Goal: Task Accomplishment & Management: Complete application form

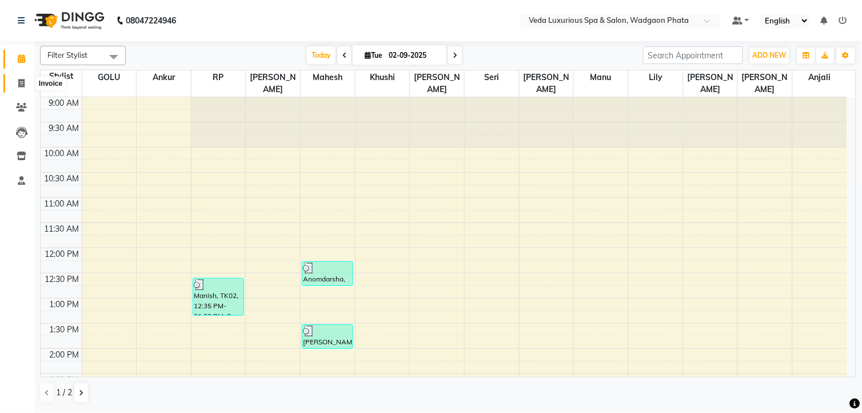
click at [25, 84] on span at bounding box center [21, 83] width 20 height 13
select select "service"
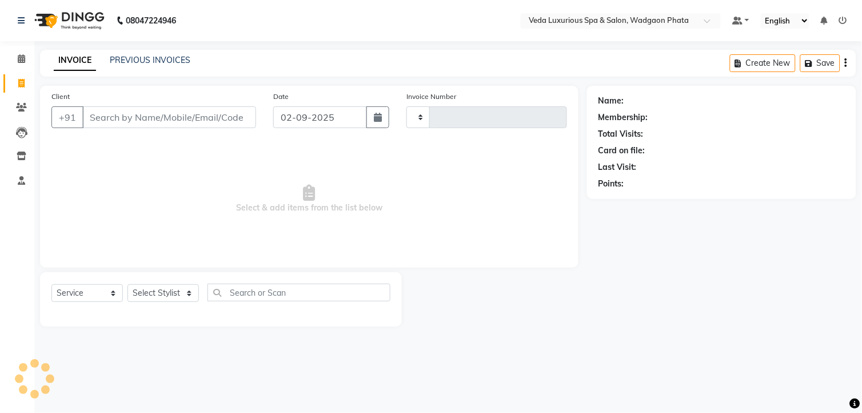
type input "2300"
select select "4666"
drag, startPoint x: 229, startPoint y: 230, endPoint x: 190, endPoint y: 218, distance: 40.5
click at [226, 231] on span "Select & add items from the list below" at bounding box center [309, 199] width 516 height 114
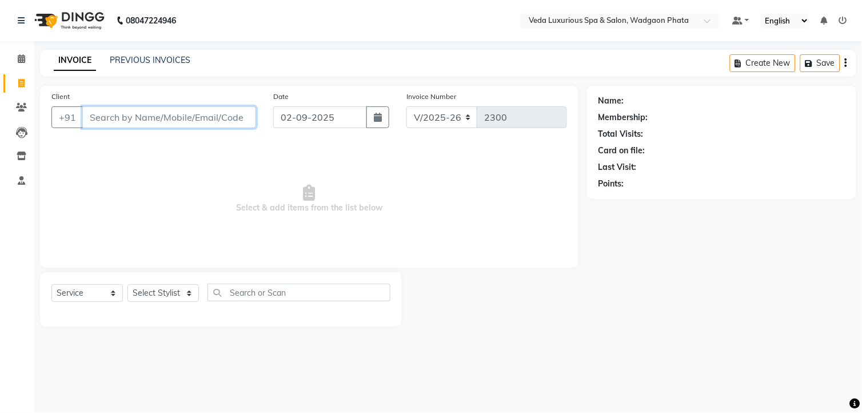
click at [141, 119] on input "Client" at bounding box center [169, 117] width 174 height 22
type input "7757019249"
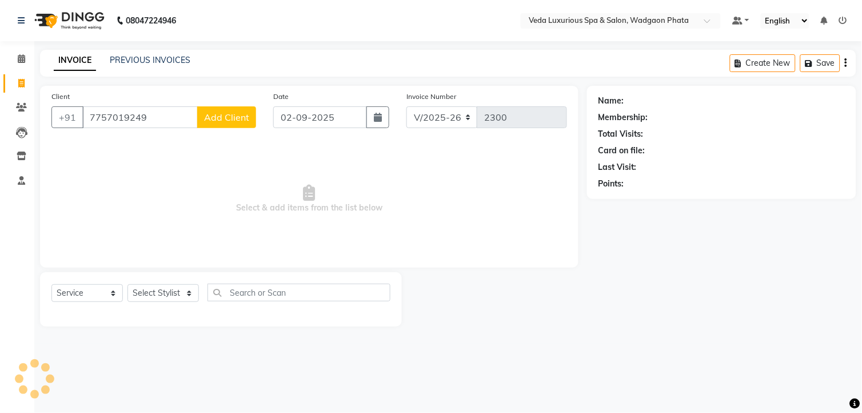
click at [215, 121] on span "Add Client" at bounding box center [226, 116] width 45 height 11
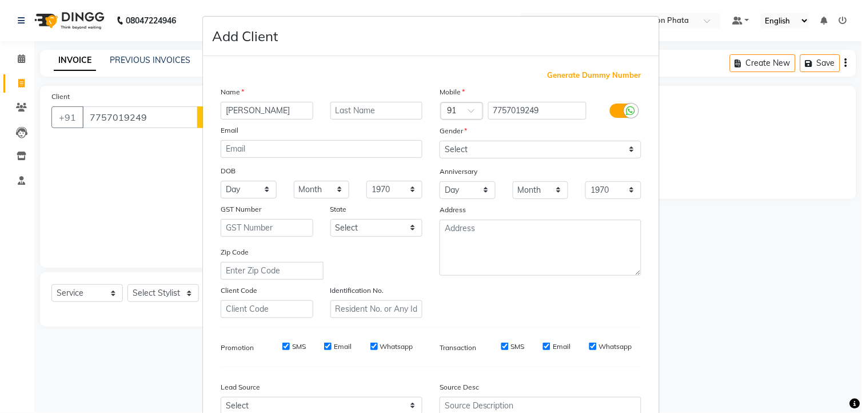
type input "[PERSON_NAME]"
click at [533, 150] on select "Select [DEMOGRAPHIC_DATA] [DEMOGRAPHIC_DATA] Other Prefer Not To Say" at bounding box center [541, 150] width 202 height 18
select select "[DEMOGRAPHIC_DATA]"
click at [440, 141] on select "Select [DEMOGRAPHIC_DATA] [DEMOGRAPHIC_DATA] Other Prefer Not To Say" at bounding box center [541, 150] width 202 height 18
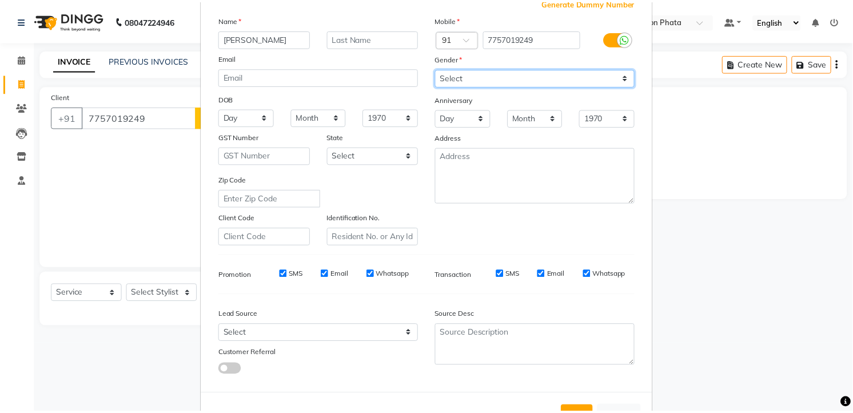
scroll to position [115, 0]
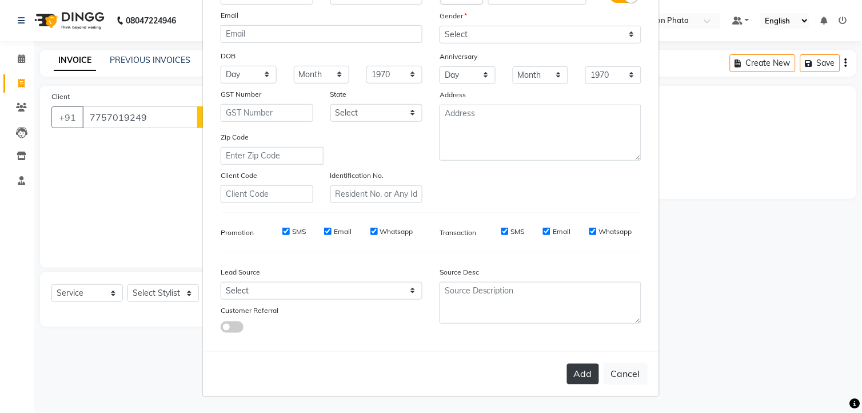
click at [576, 370] on button "Add" at bounding box center [583, 374] width 32 height 21
select select
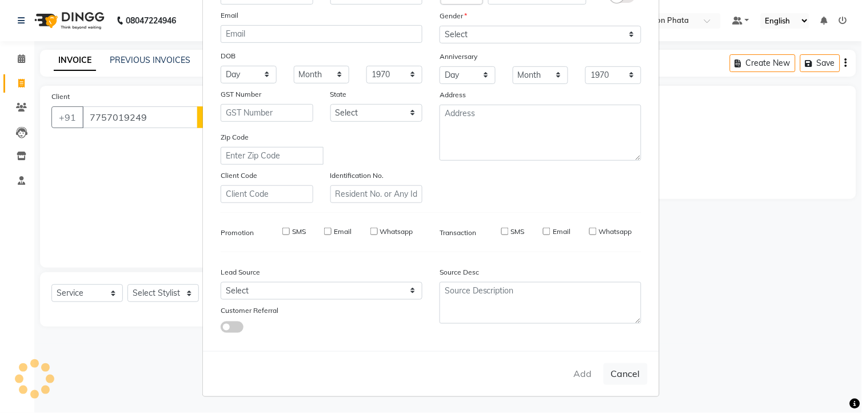
select select
checkbox input "false"
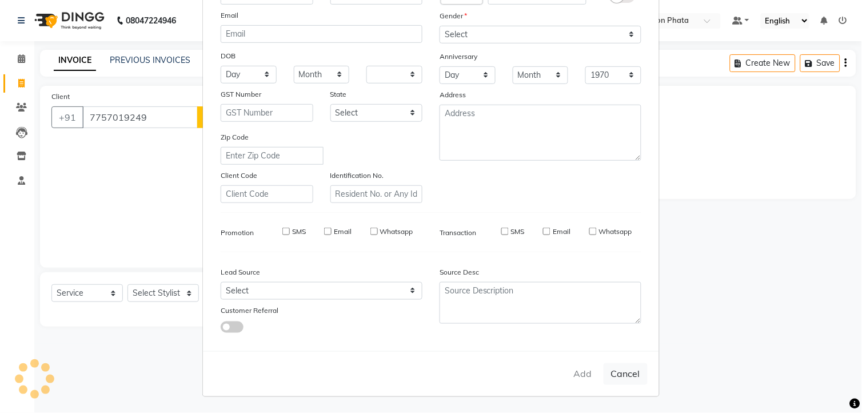
checkbox input "false"
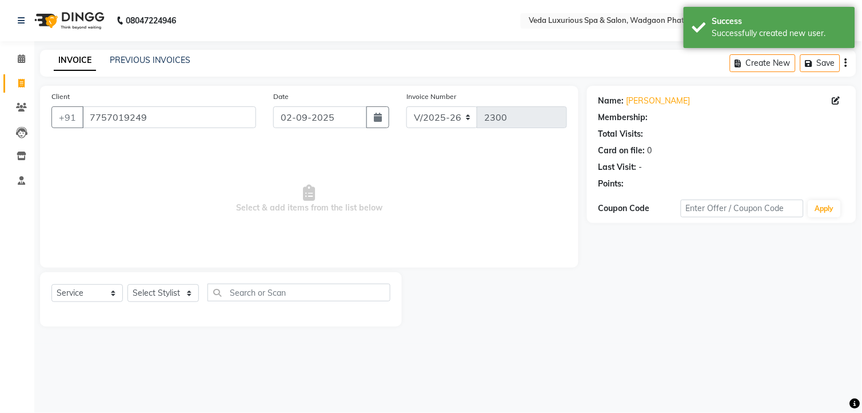
drag, startPoint x: 204, startPoint y: 298, endPoint x: 183, endPoint y: 298, distance: 20.0
click at [190, 298] on div "Select Service Product Membership Package Voucher Prepaid Gift Card Select Styl…" at bounding box center [220, 297] width 339 height 27
click at [183, 298] on select "Select Stylist [PERSON_NAME] GOLU [PERSON_NAME] [PERSON_NAME] [PERSON_NAME] [PE…" at bounding box center [162, 293] width 71 height 18
select select "58145"
click at [127, 285] on select "Select Stylist [PERSON_NAME] GOLU [PERSON_NAME] [PERSON_NAME] [PERSON_NAME] [PE…" at bounding box center [162, 293] width 71 height 18
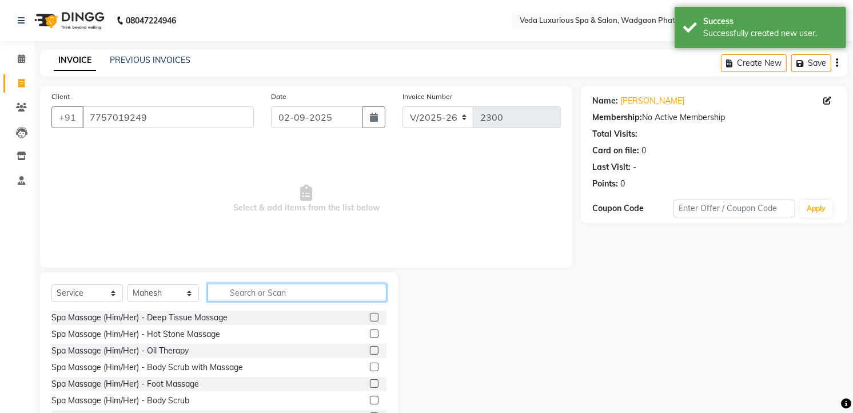
click at [289, 290] on input "text" at bounding box center [297, 293] width 179 height 18
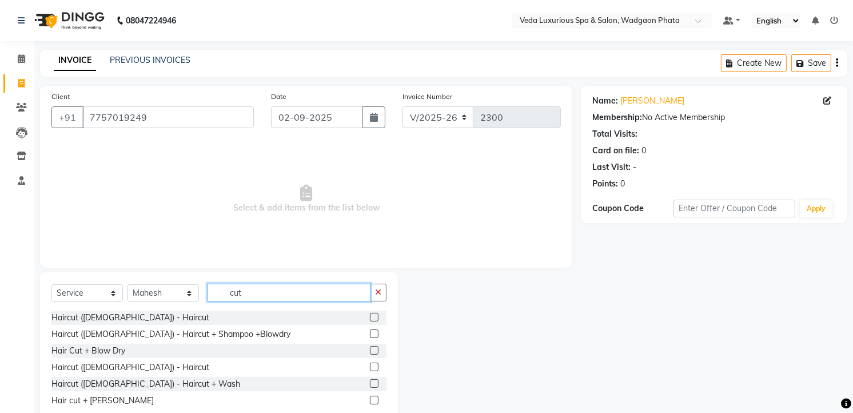
type input "cut"
click at [373, 362] on label at bounding box center [374, 366] width 9 height 9
click at [373, 364] on input "checkbox" at bounding box center [373, 367] width 7 height 7
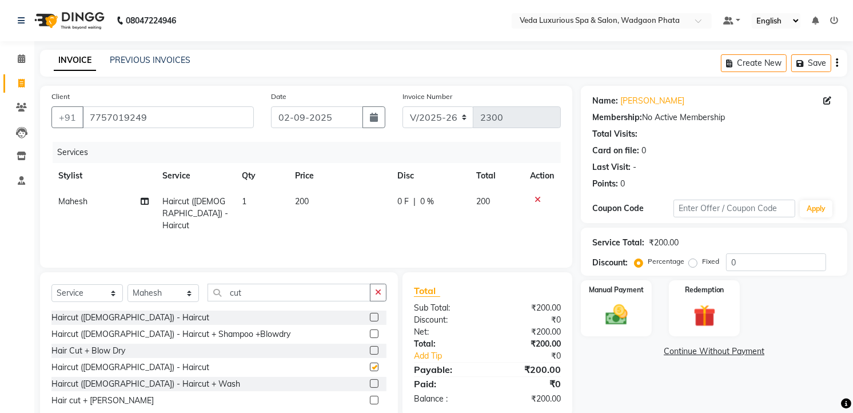
checkbox input "false"
click at [635, 315] on img at bounding box center [616, 315] width 37 height 26
click at [716, 357] on span "CASH" at bounding box center [713, 351] width 25 height 13
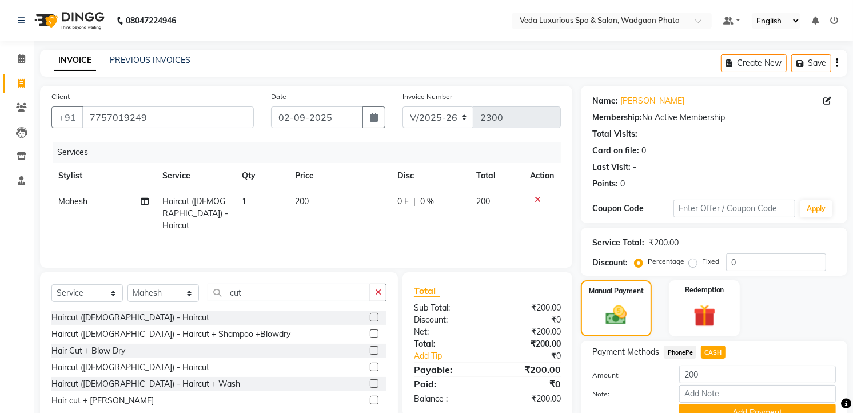
scroll to position [54, 0]
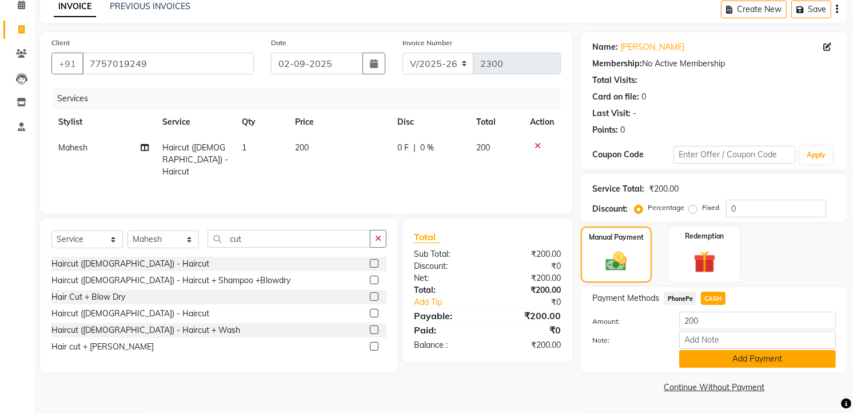
click at [739, 361] on button "Add Payment" at bounding box center [757, 359] width 157 height 18
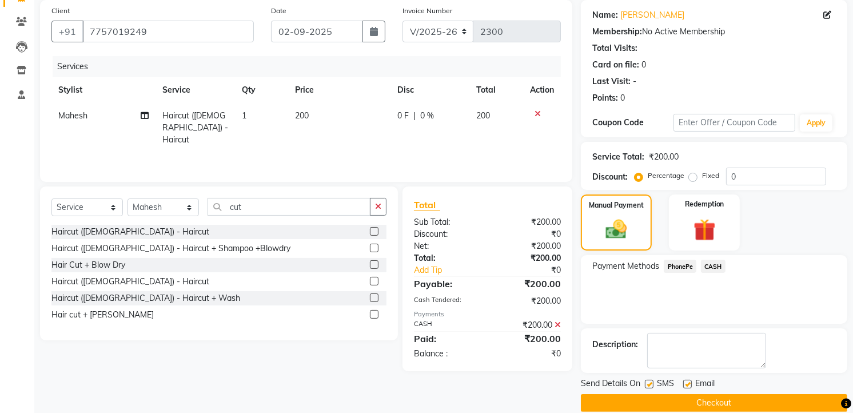
scroll to position [101, 0]
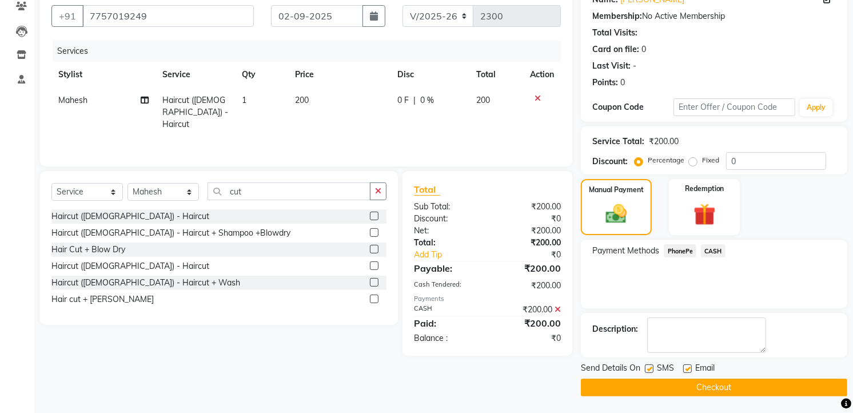
click at [740, 383] on button "Checkout" at bounding box center [714, 387] width 266 height 18
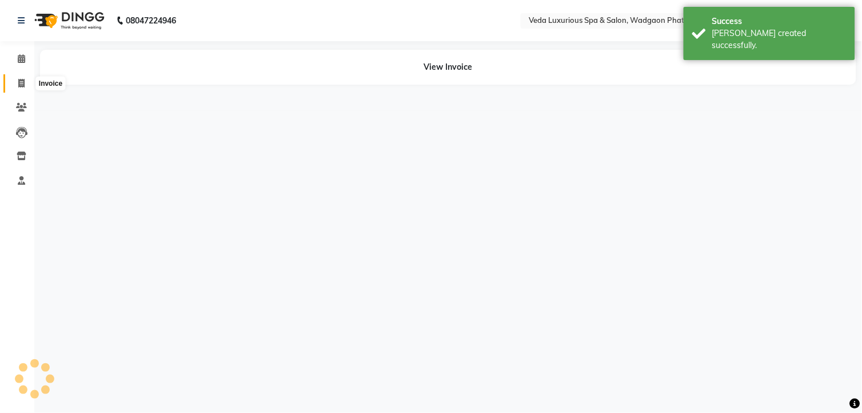
click at [22, 80] on icon at bounding box center [21, 83] width 6 height 9
select select "service"
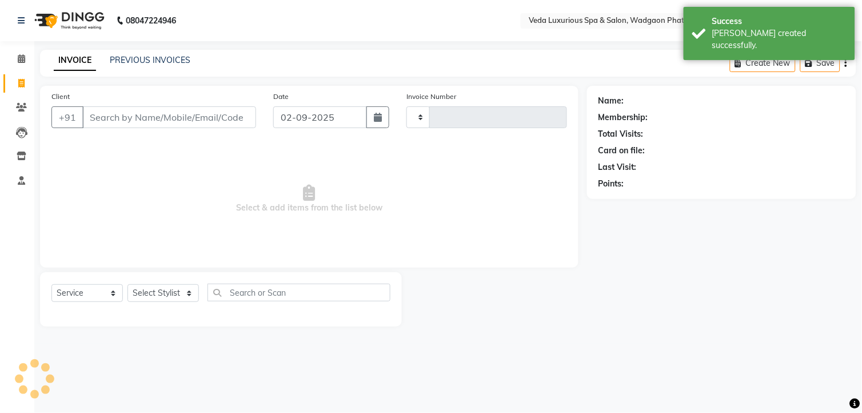
type input "2301"
select select "4666"
click at [110, 121] on input "Client" at bounding box center [169, 117] width 174 height 22
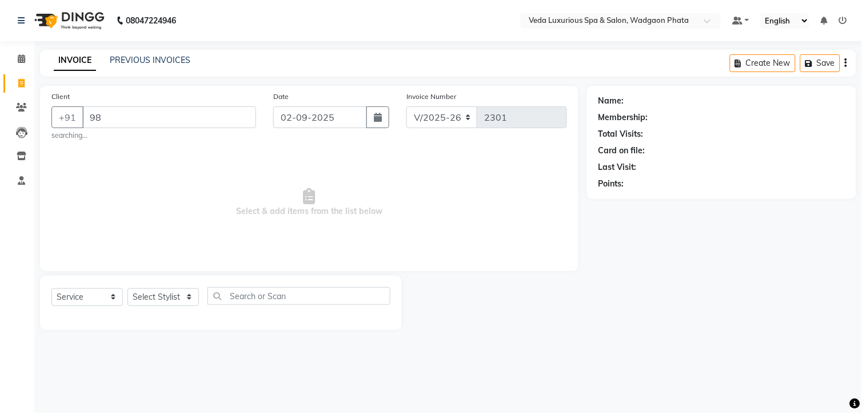
type input "9"
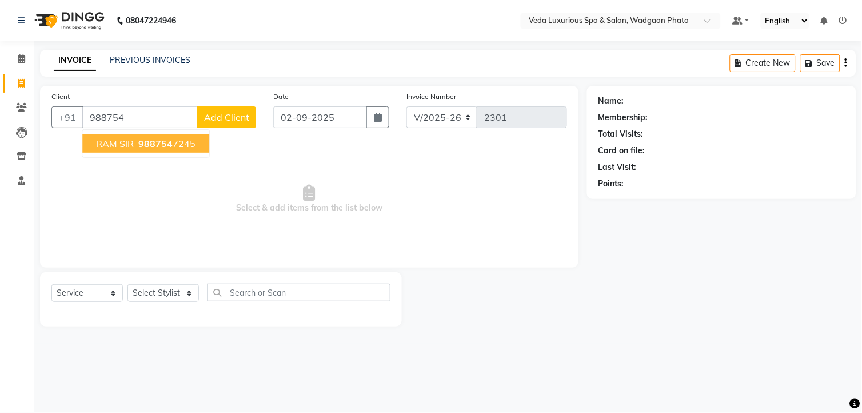
click at [193, 145] on button "RAM SIR 988754 7245" at bounding box center [145, 143] width 127 height 18
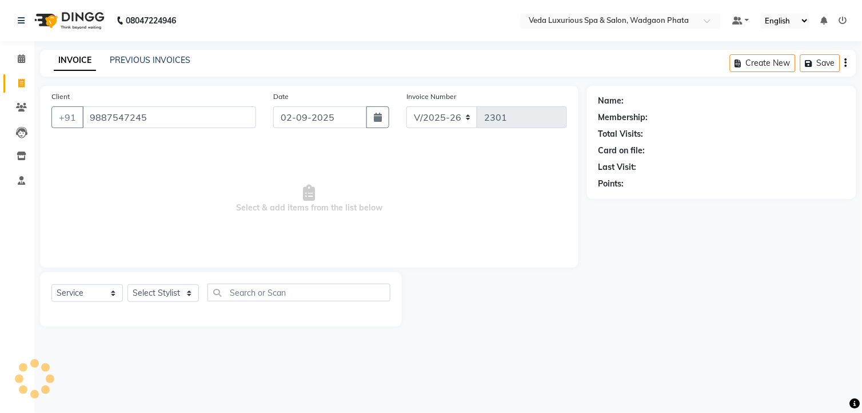
type input "9887547245"
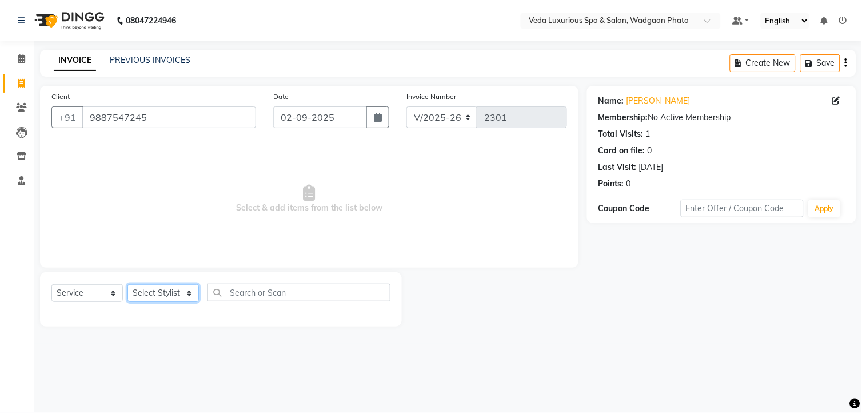
drag, startPoint x: 182, startPoint y: 290, endPoint x: 182, endPoint y: 283, distance: 6.9
click at [182, 290] on select "Select Stylist [PERSON_NAME] GOLU [PERSON_NAME] [PERSON_NAME] [PERSON_NAME] [PE…" at bounding box center [162, 293] width 71 height 18
select select "72398"
click at [127, 285] on select "Select Stylist [PERSON_NAME] GOLU [PERSON_NAME] [PERSON_NAME] [PERSON_NAME] [PE…" at bounding box center [162, 293] width 71 height 18
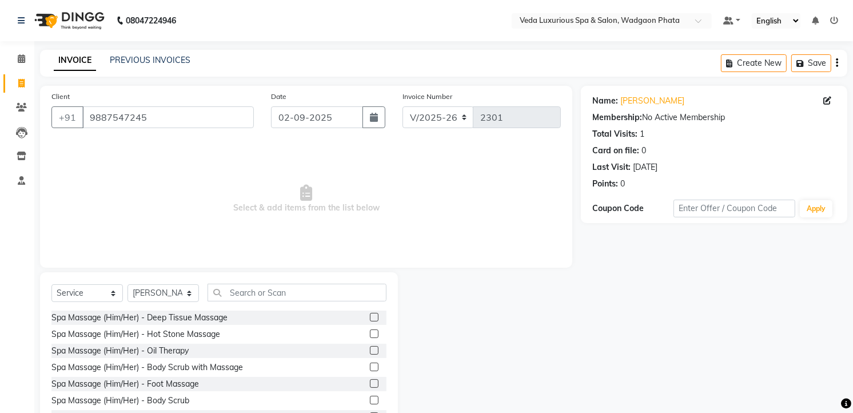
click at [370, 314] on label at bounding box center [374, 317] width 9 height 9
click at [370, 314] on input "checkbox" at bounding box center [373, 317] width 7 height 7
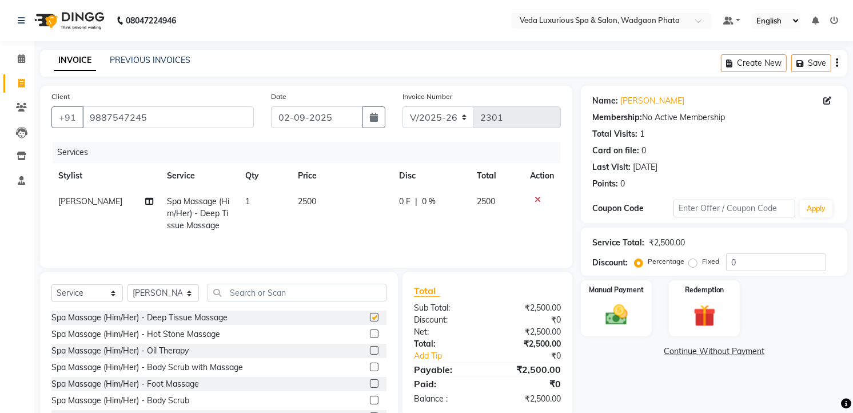
checkbox input "false"
click at [363, 227] on td "2500" at bounding box center [341, 214] width 101 height 50
select select "72398"
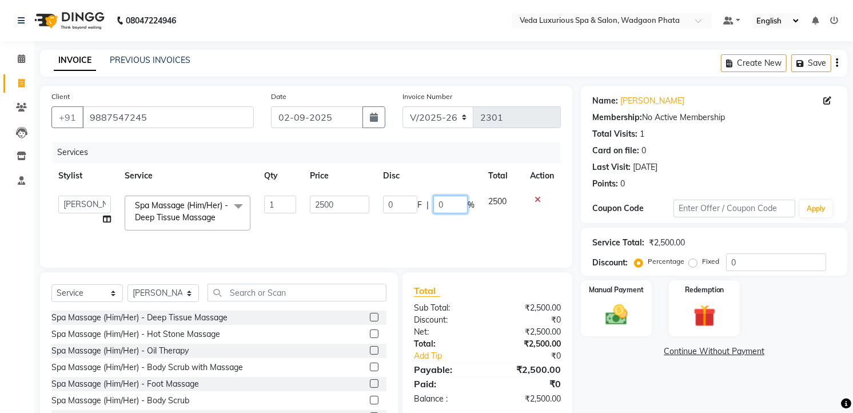
click at [452, 205] on input "0" at bounding box center [450, 205] width 34 height 18
type input "20"
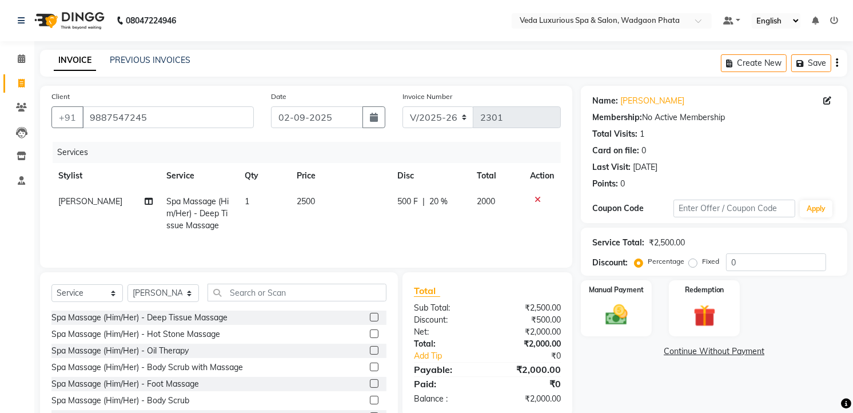
click at [414, 230] on td "500 F | 20 %" at bounding box center [429, 214] width 79 height 50
select select "72398"
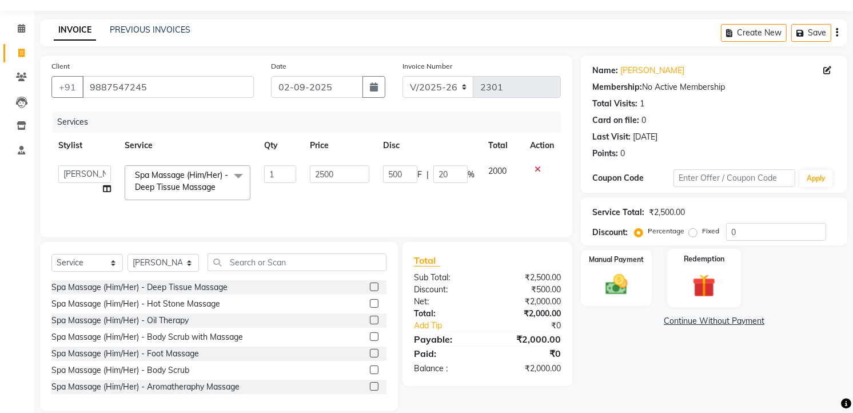
scroll to position [45, 0]
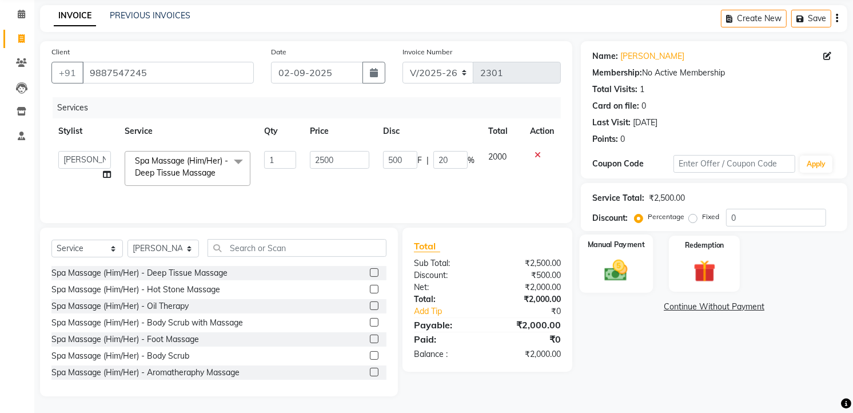
click at [639, 283] on div "Manual Payment" at bounding box center [617, 263] width 74 height 58
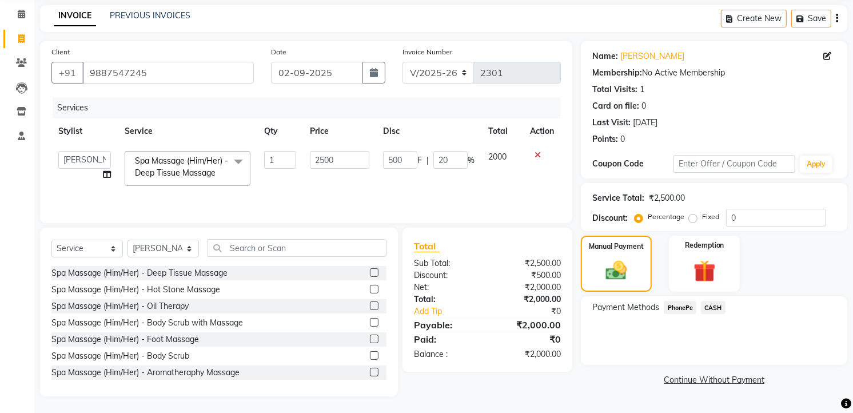
click at [717, 299] on div "Payment Methods PhonePe CASH" at bounding box center [714, 330] width 266 height 69
click at [717, 302] on span "CASH" at bounding box center [713, 307] width 25 height 13
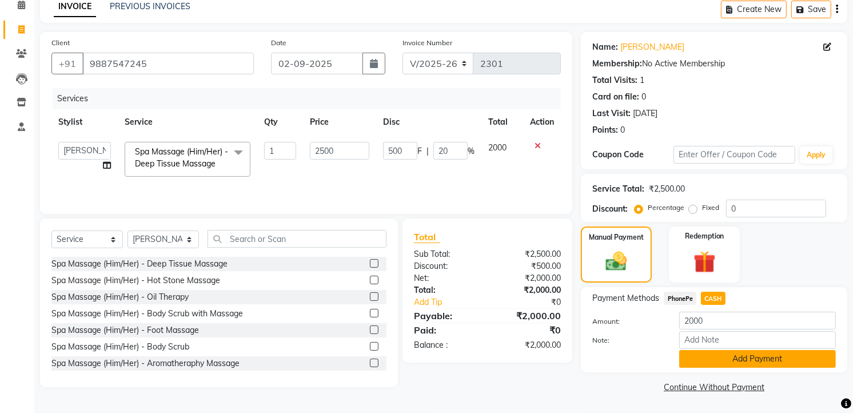
click at [759, 357] on button "Add Payment" at bounding box center [757, 359] width 157 height 18
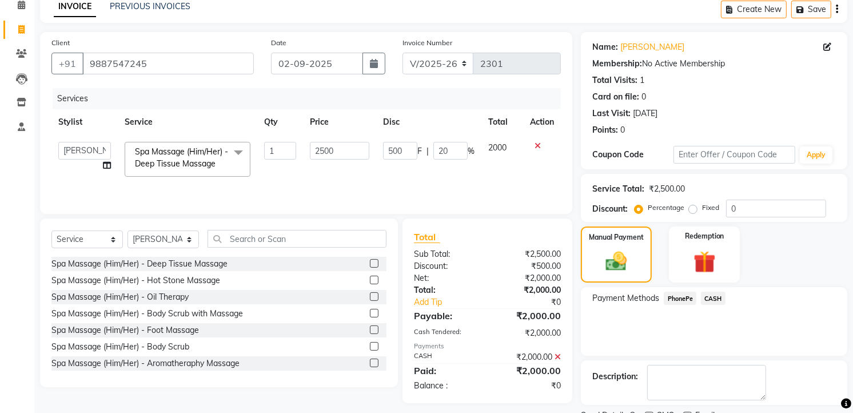
scroll to position [101, 0]
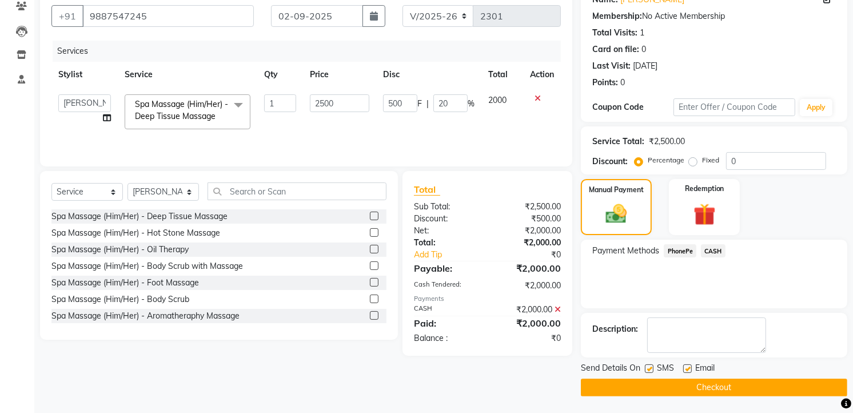
click at [761, 388] on button "Checkout" at bounding box center [714, 387] width 266 height 18
